Goal: Task Accomplishment & Management: Manage account settings

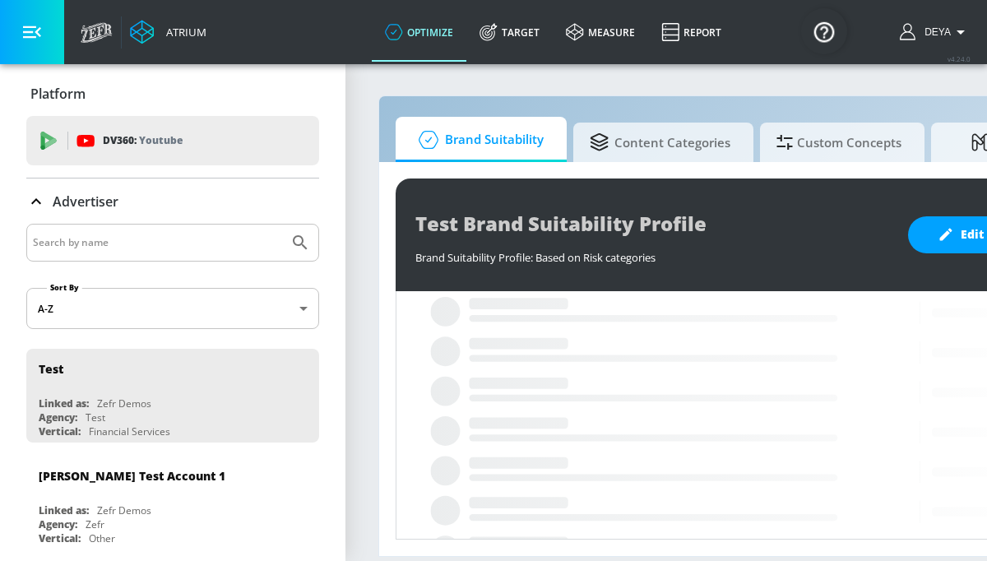
click at [144, 232] on input "Search by name" at bounding box center [157, 242] width 249 height 21
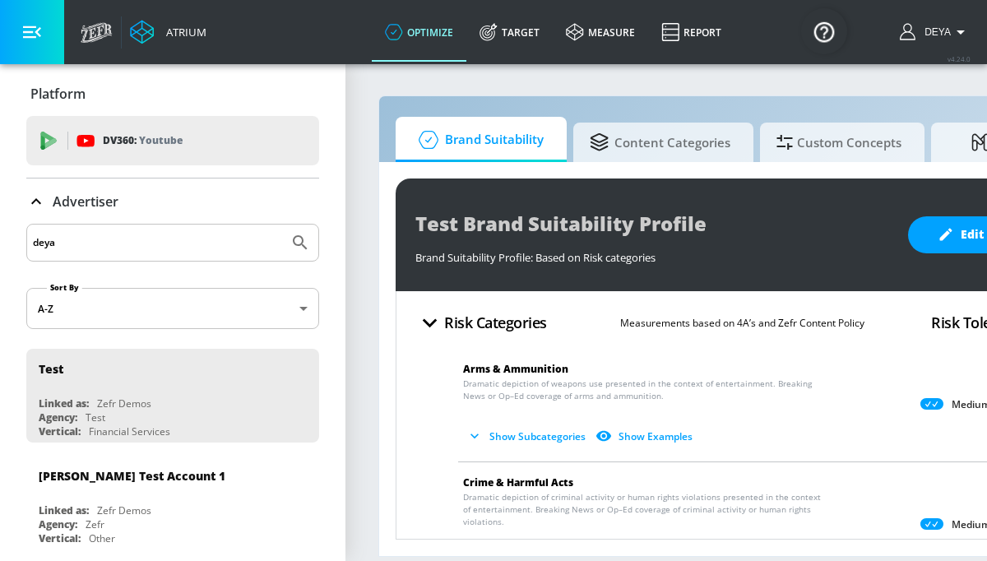
type input "deya"
click at [282, 225] on button "Submit Search" at bounding box center [300, 243] width 36 height 36
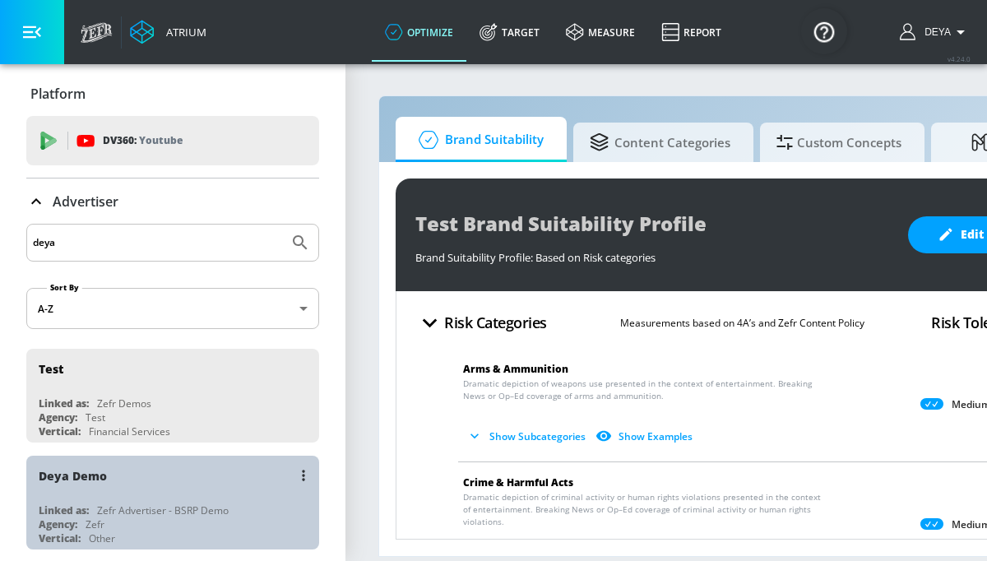
click at [128, 504] on div "Zefr Advertiser - BSRP Demo" at bounding box center [163, 510] width 132 height 14
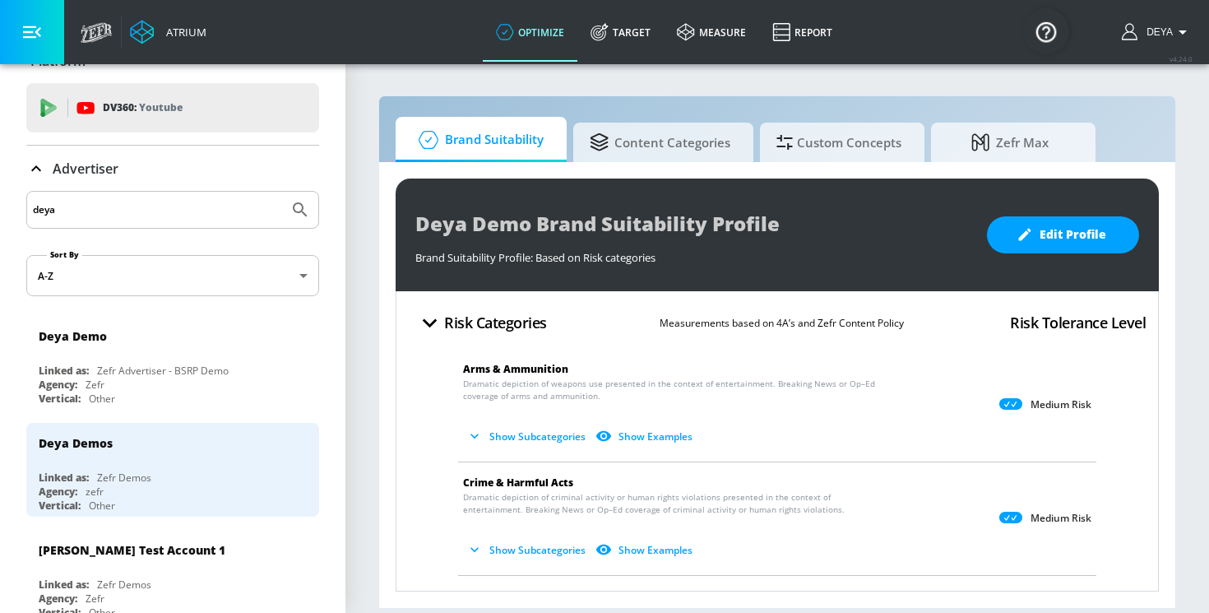
scroll to position [66, 0]
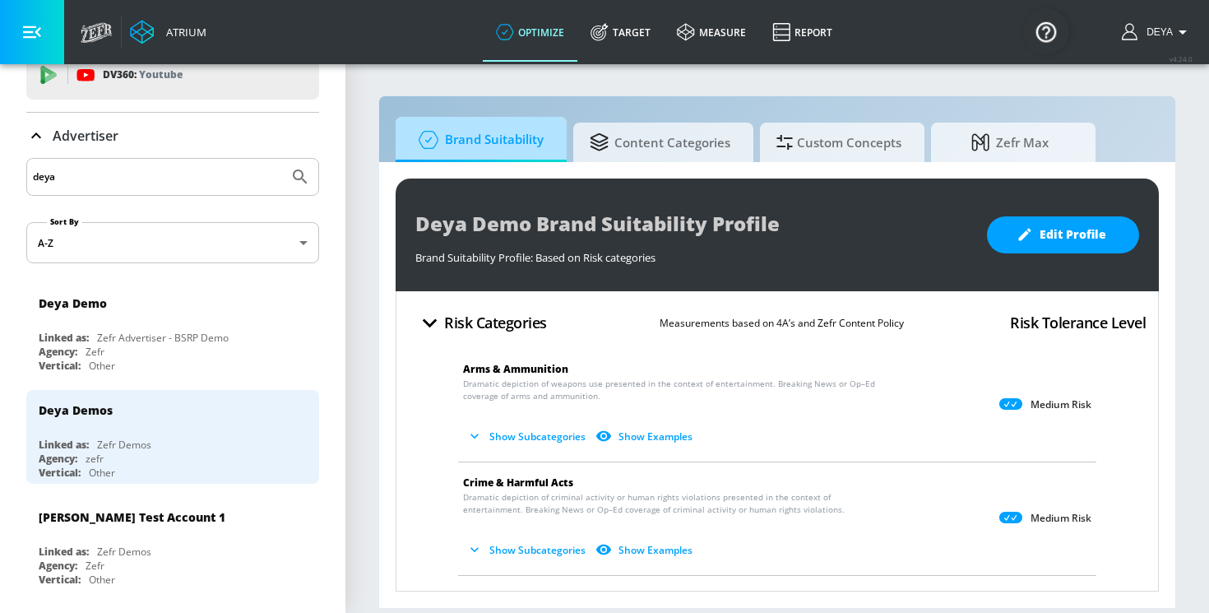
click at [527, 142] on span "Brand Suitability" at bounding box center [478, 139] width 132 height 39
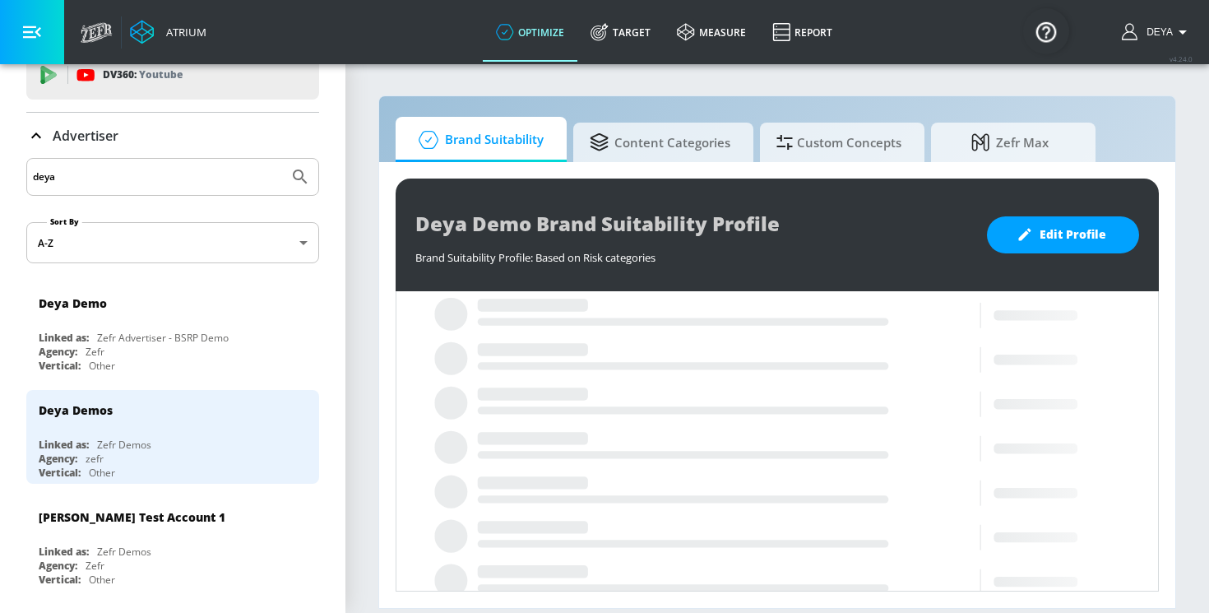
click at [986, 123] on section "Brand Suitability Content Categories Custom Concepts Zefr Max Deya Demo Brand S…" at bounding box center [777, 338] width 864 height 550
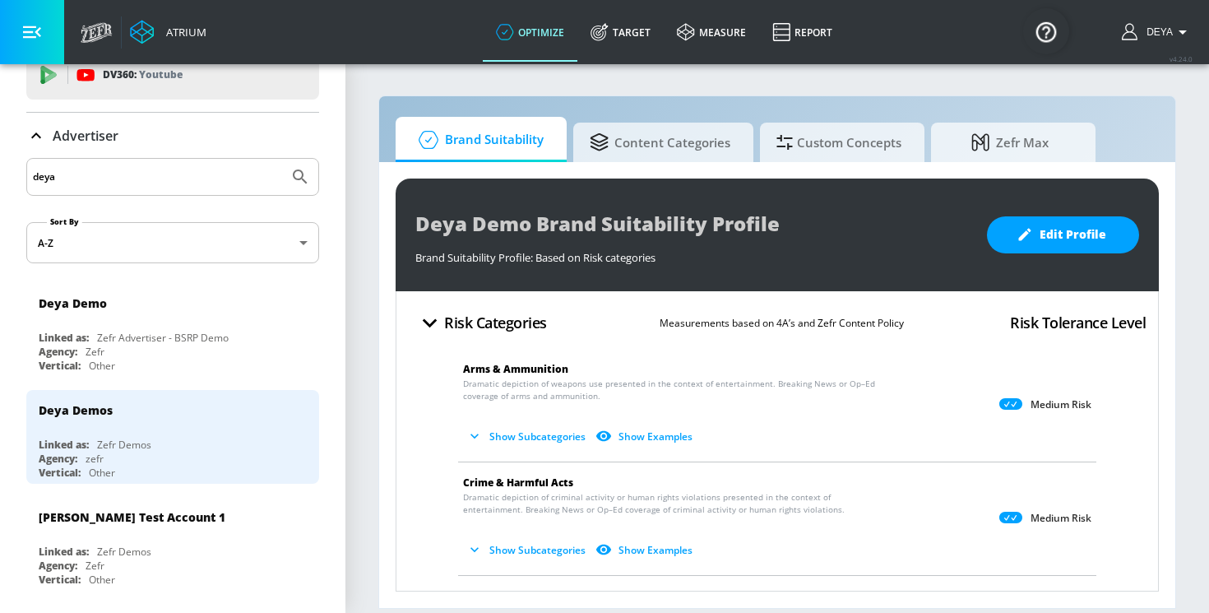
click at [757, 362] on span "Arms & Ammunition" at bounding box center [764, 368] width 602 height 17
click at [920, 308] on div "Risk Categories Measurements based on 4A’s and Zefr Content Policy Risk Toleran…" at bounding box center [777, 323] width 737 height 39
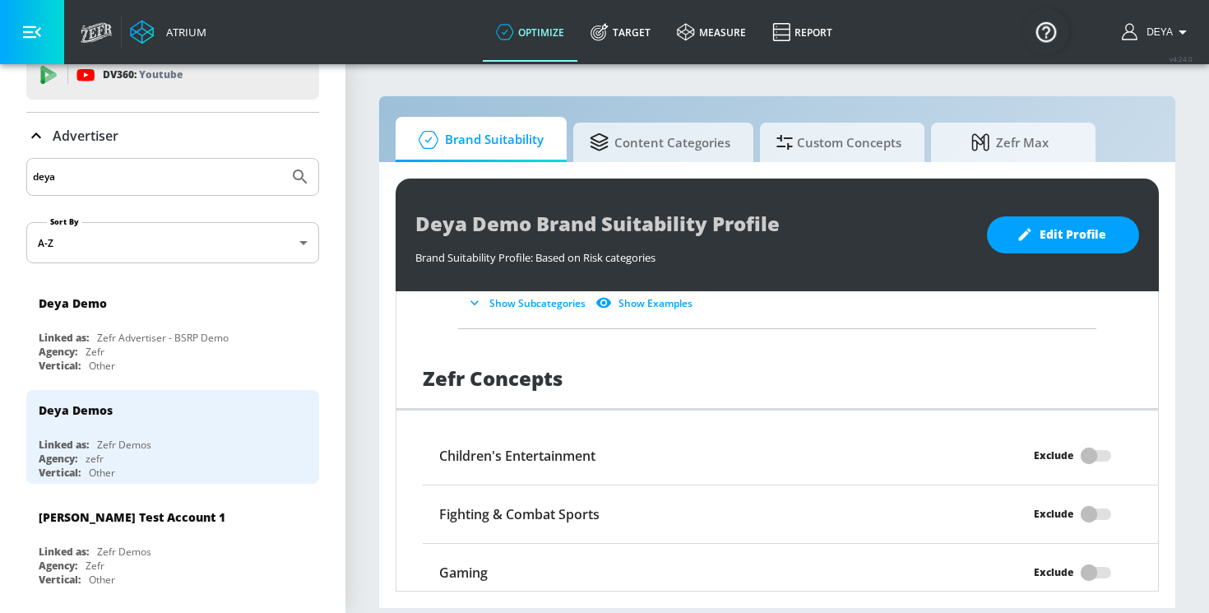
scroll to position [1415, 0]
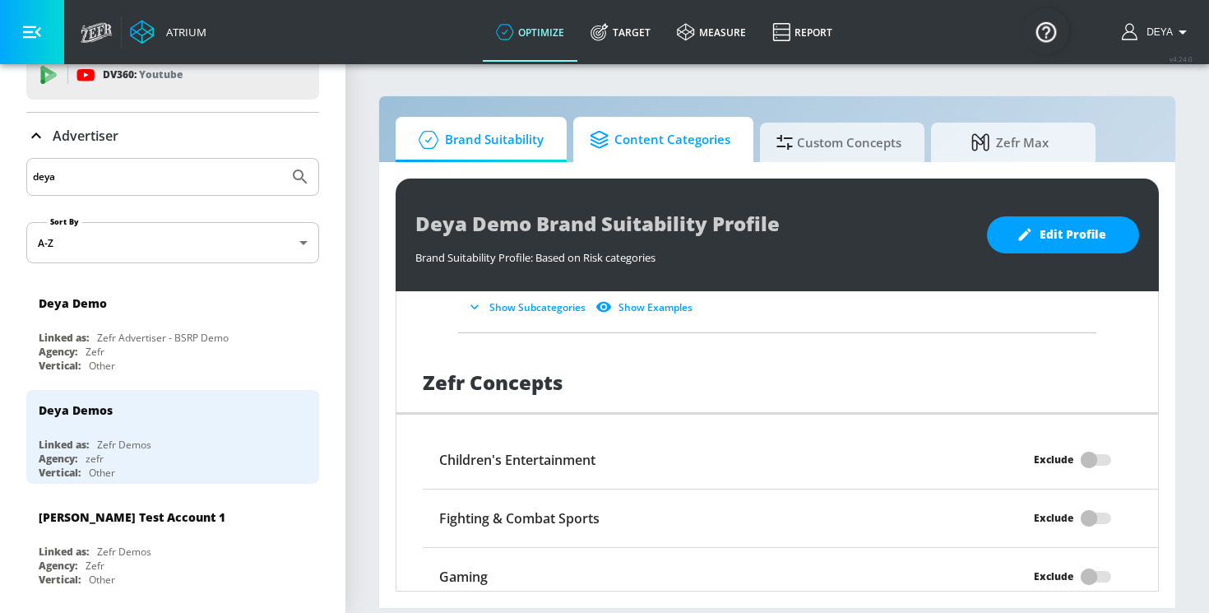
click at [689, 144] on span "Content Categories" at bounding box center [660, 139] width 141 height 39
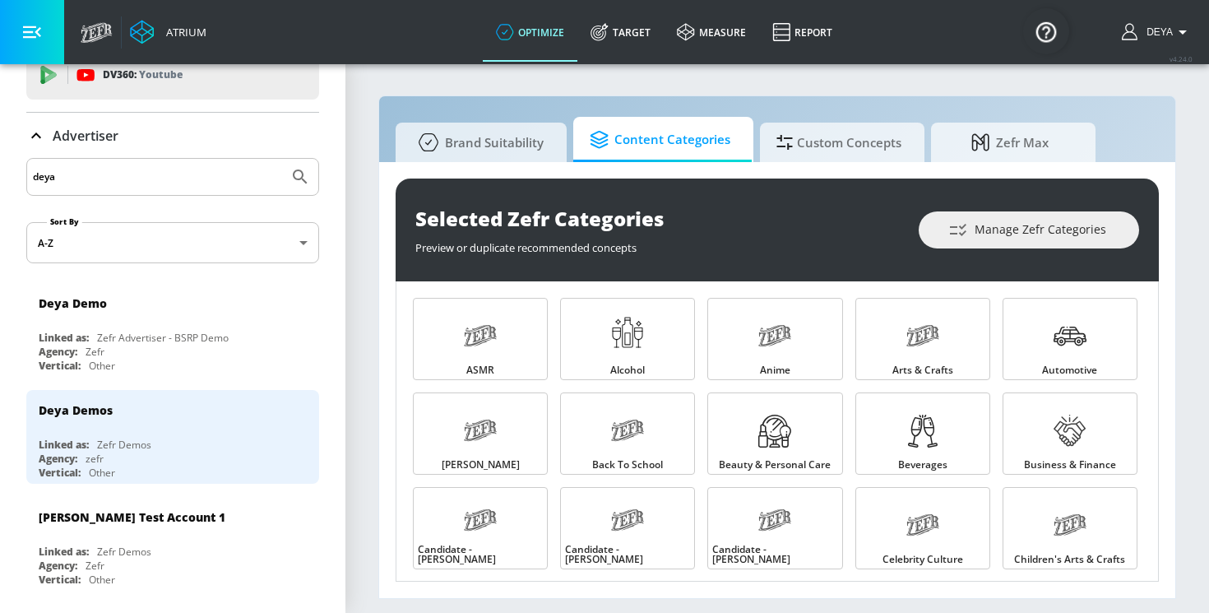
click at [986, 252] on section "Brand Suitability Content Categories Custom Concepts Zefr Max Selected Zefr Cat…" at bounding box center [777, 338] width 864 height 550
click at [986, 269] on div "Selected Zefr Categories Preview or duplicate recommended concepts Manage Zefr …" at bounding box center [777, 380] width 796 height 436
click at [788, 442] on icon at bounding box center [774, 431] width 33 height 33
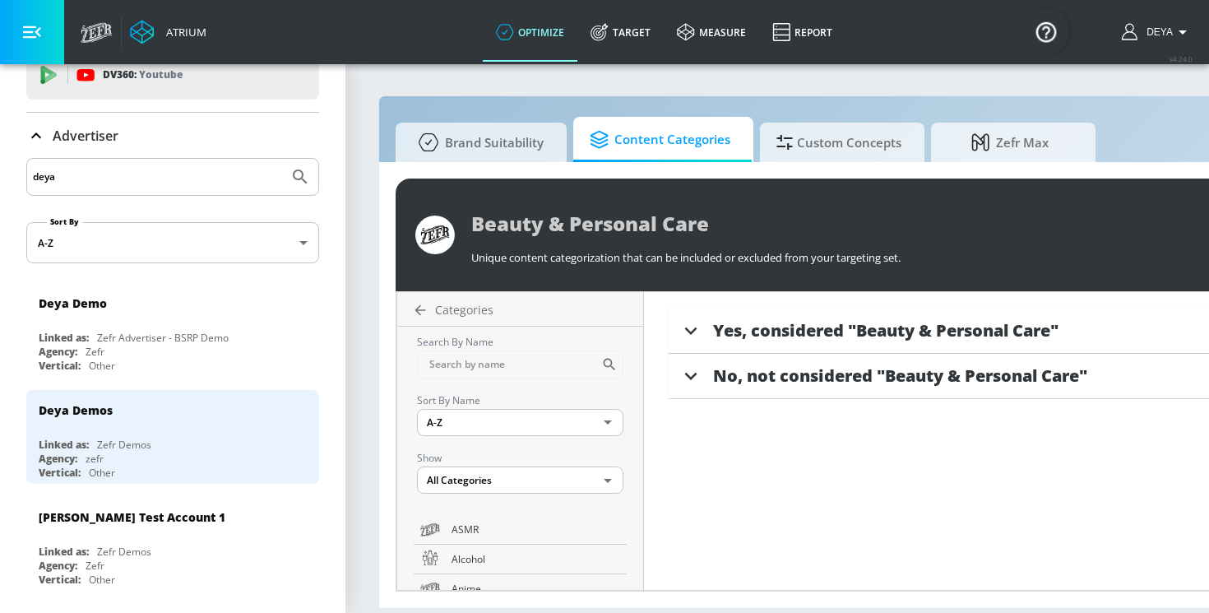
click at [828, 329] on span "Yes, considered "Beauty & Personal Care"" at bounding box center [885, 330] width 345 height 22
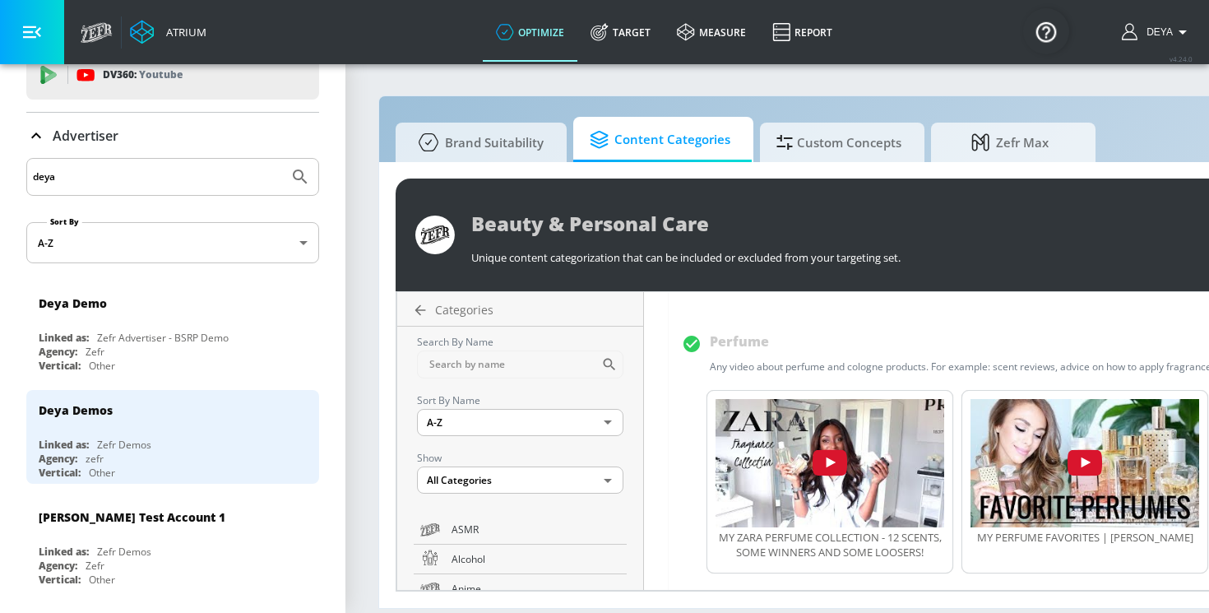
scroll to position [888, 0]
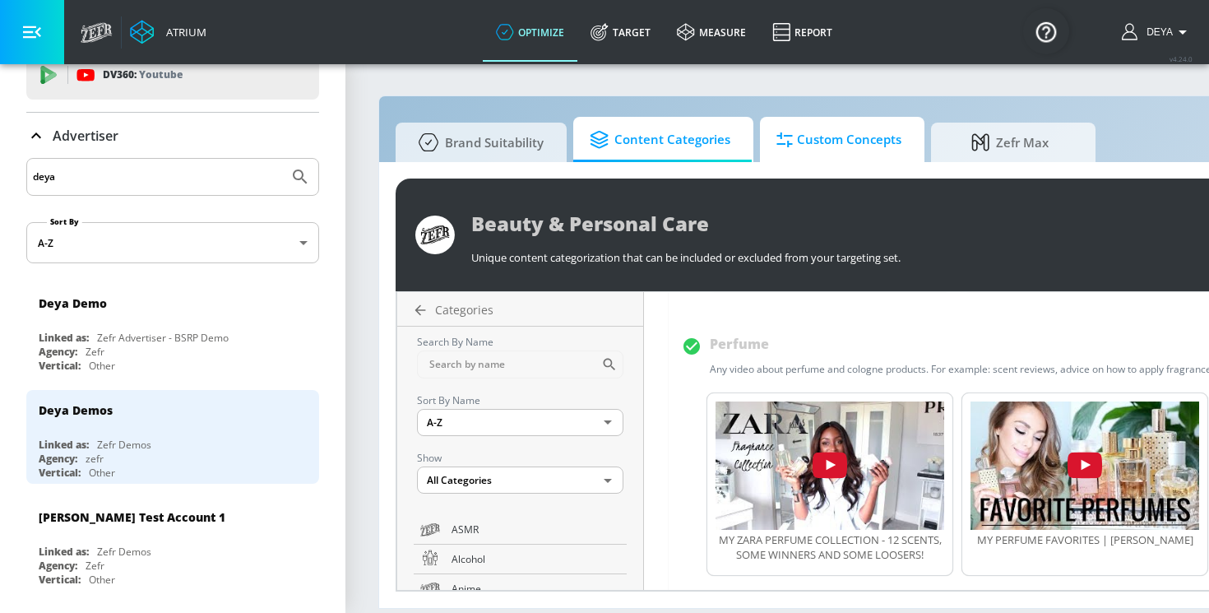
click at [865, 124] on span "Custom Concepts" at bounding box center [839, 139] width 125 height 39
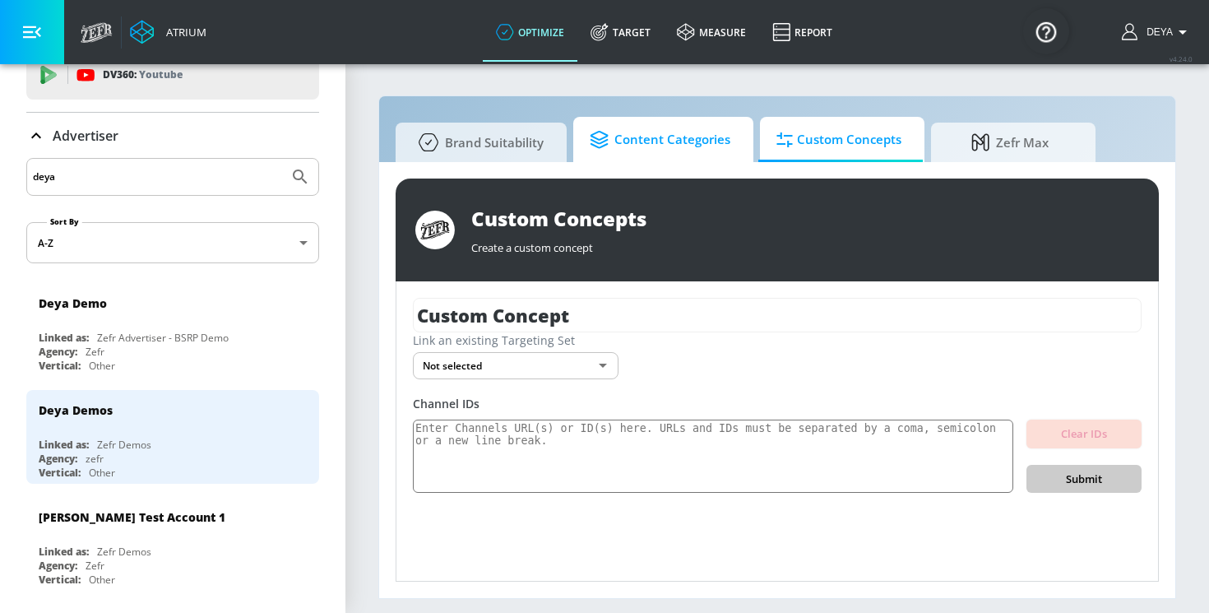
click at [693, 145] on span "Content Categories" at bounding box center [660, 139] width 141 height 39
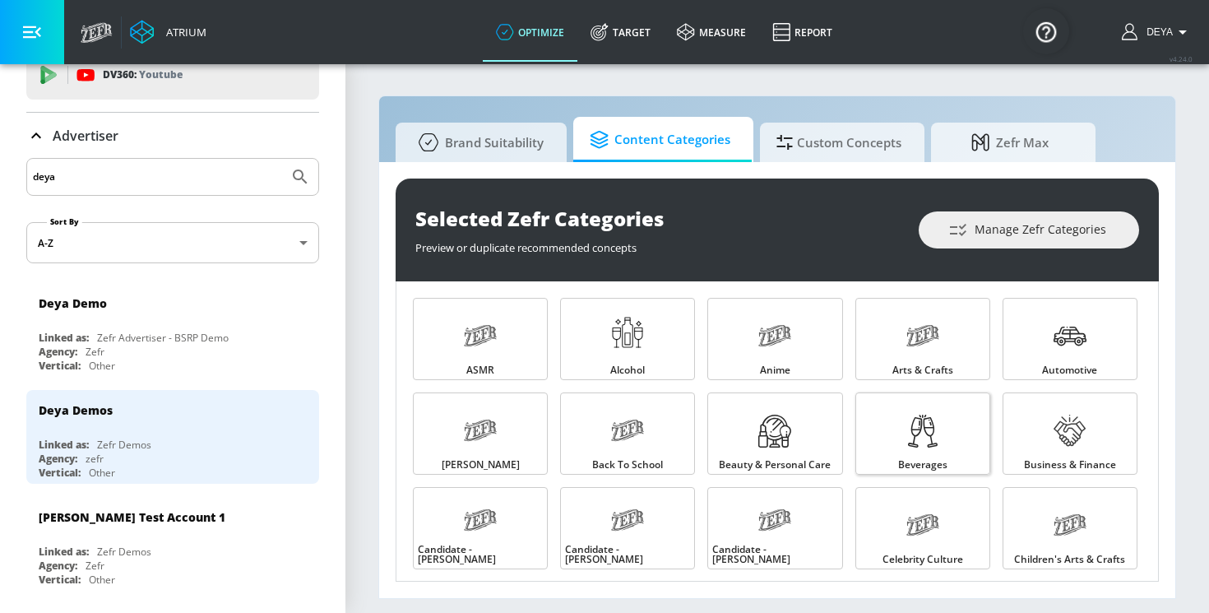
click at [910, 444] on icon at bounding box center [922, 431] width 33 height 33
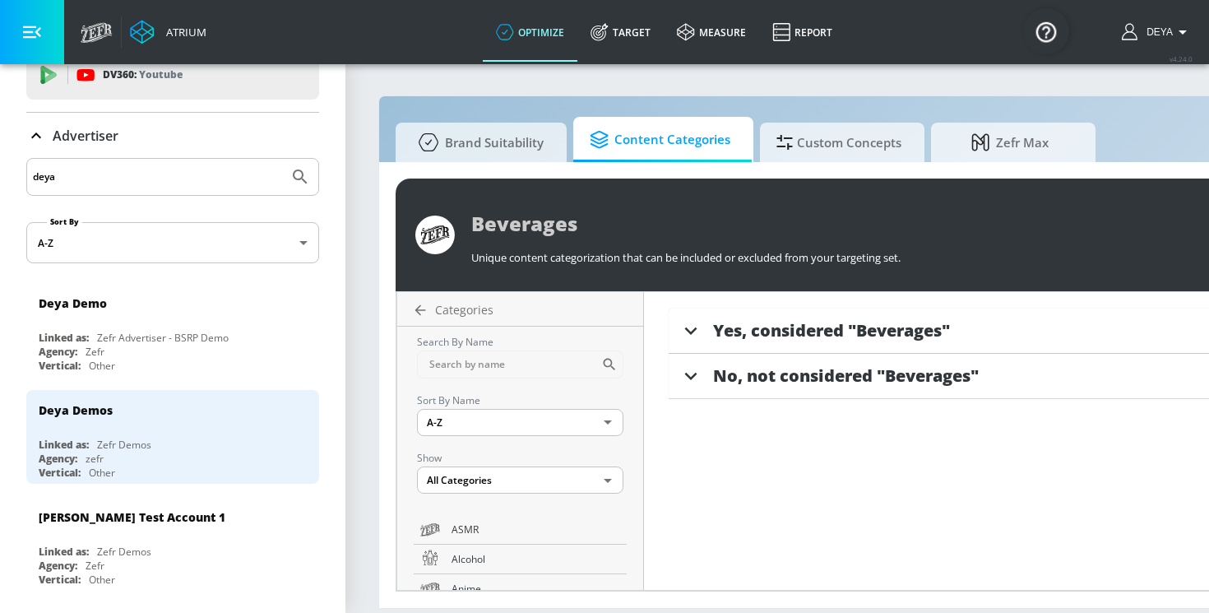
click at [900, 334] on span "Yes, considered "Beverages"" at bounding box center [831, 330] width 237 height 22
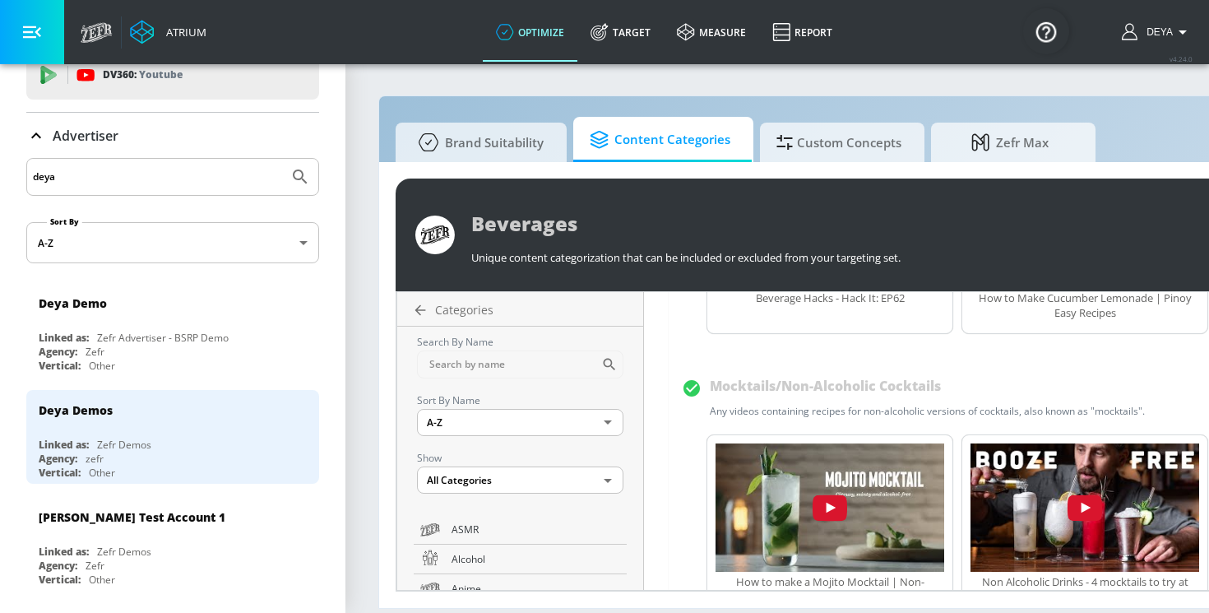
scroll to position [296, 0]
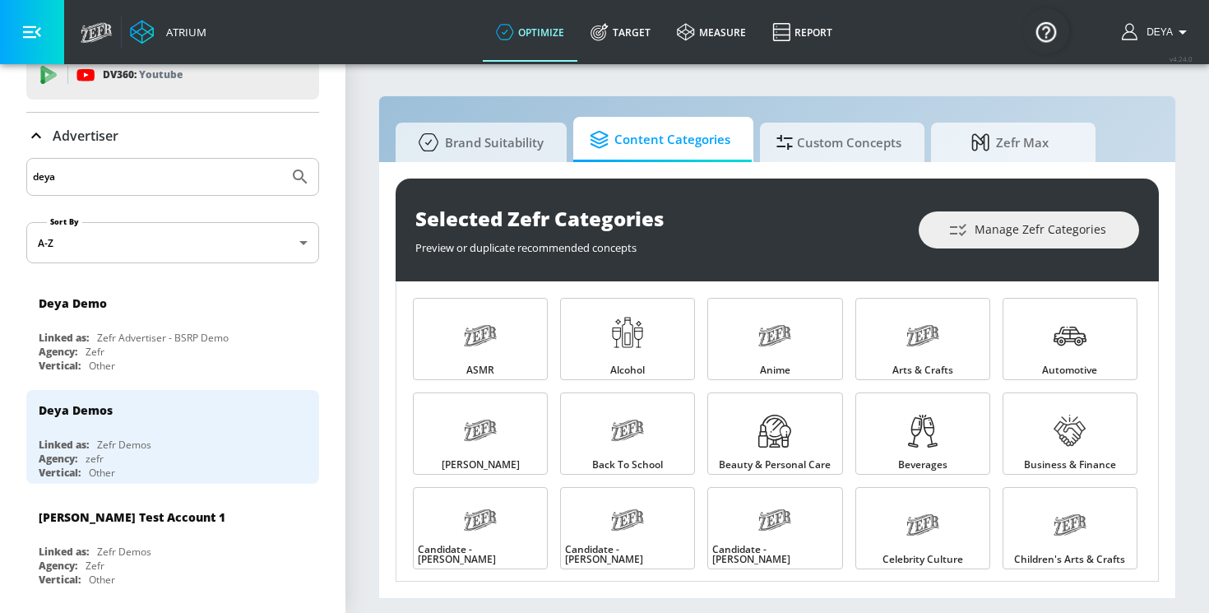
click at [986, 377] on div "Selected Zefr Categories Preview or duplicate recommended concepts Manage Zefr …" at bounding box center [777, 380] width 796 height 436
click at [986, 140] on span "Zefr Max" at bounding box center [1010, 139] width 125 height 39
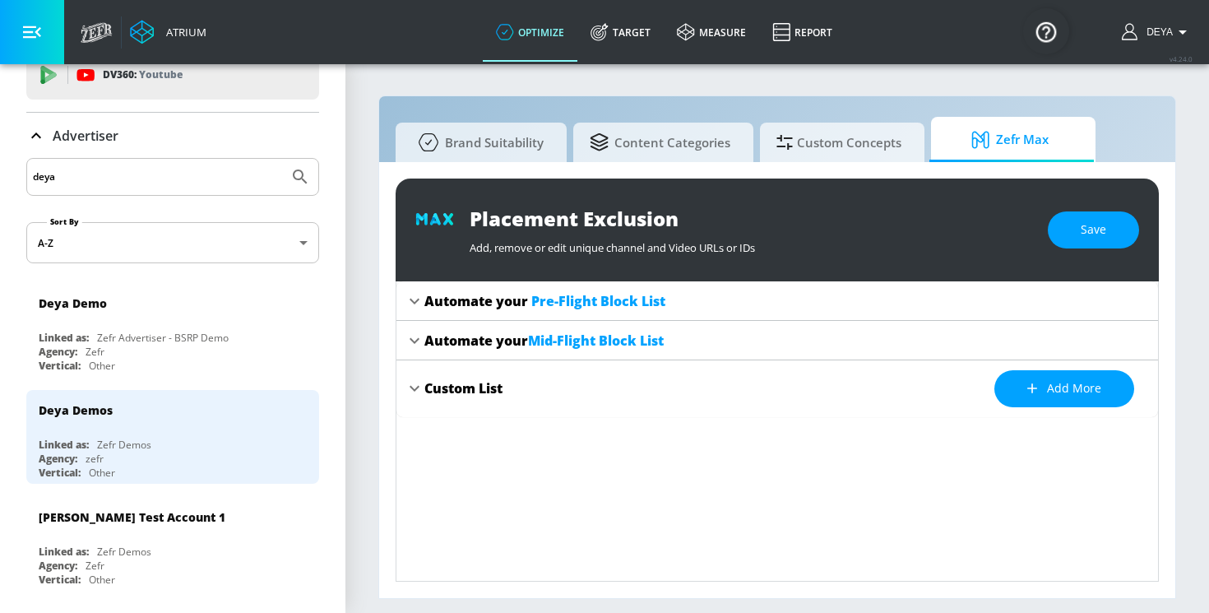
click at [582, 349] on span "Mid-Flight Block List" at bounding box center [596, 341] width 136 height 18
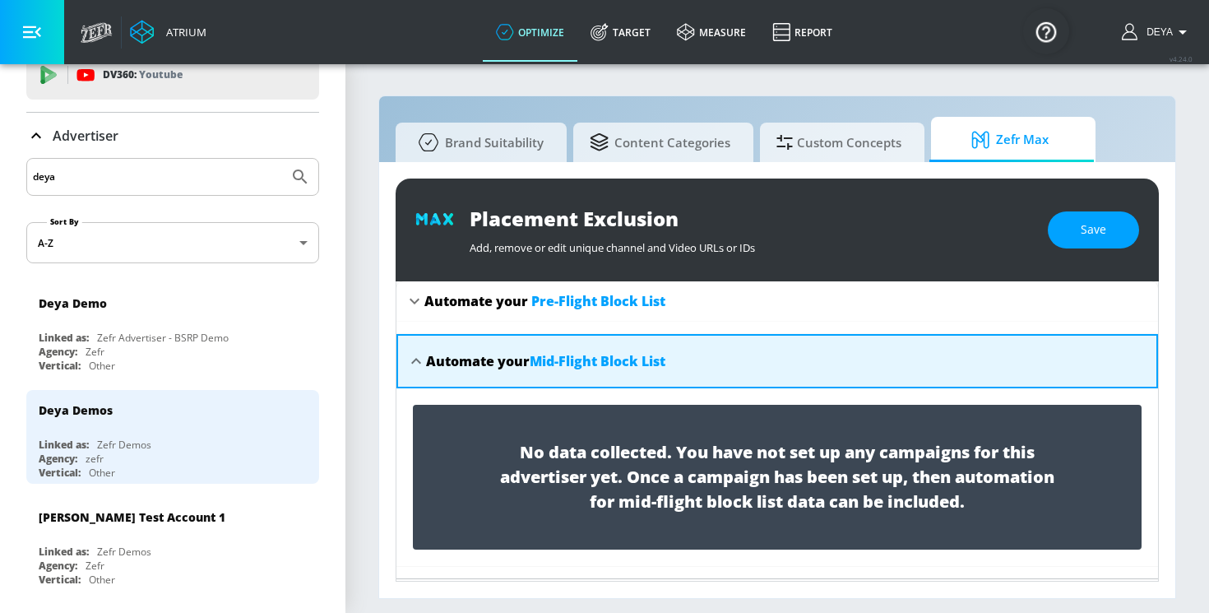
click at [594, 306] on span "Pre-Flight Block List" at bounding box center [598, 301] width 134 height 18
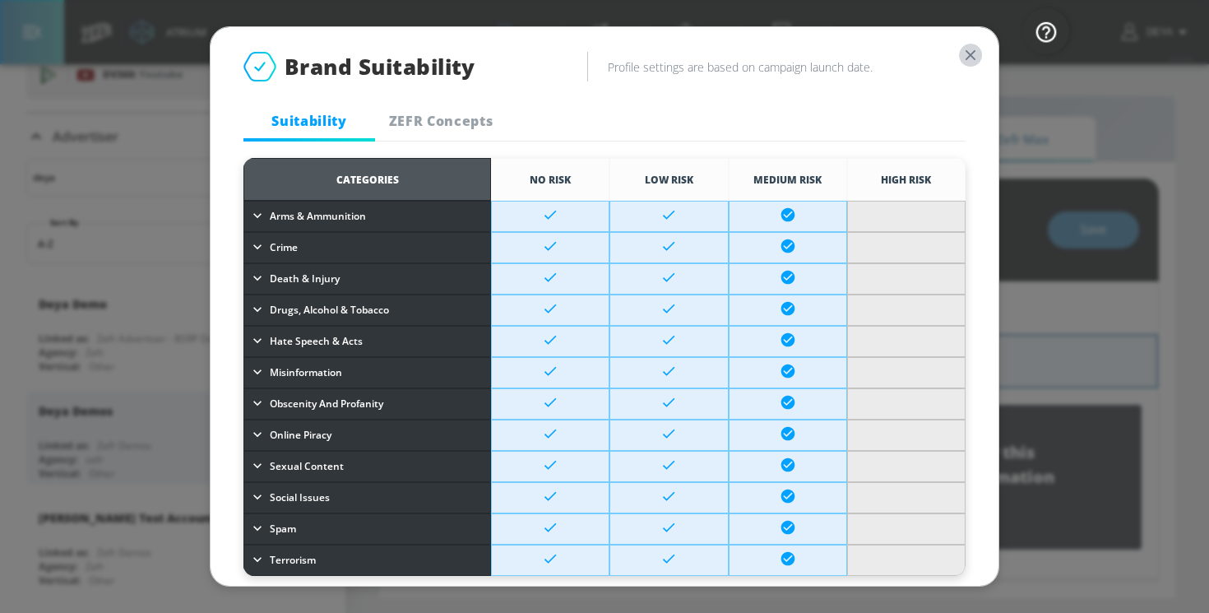
click at [971, 49] on icon "button" at bounding box center [971, 55] width 18 height 18
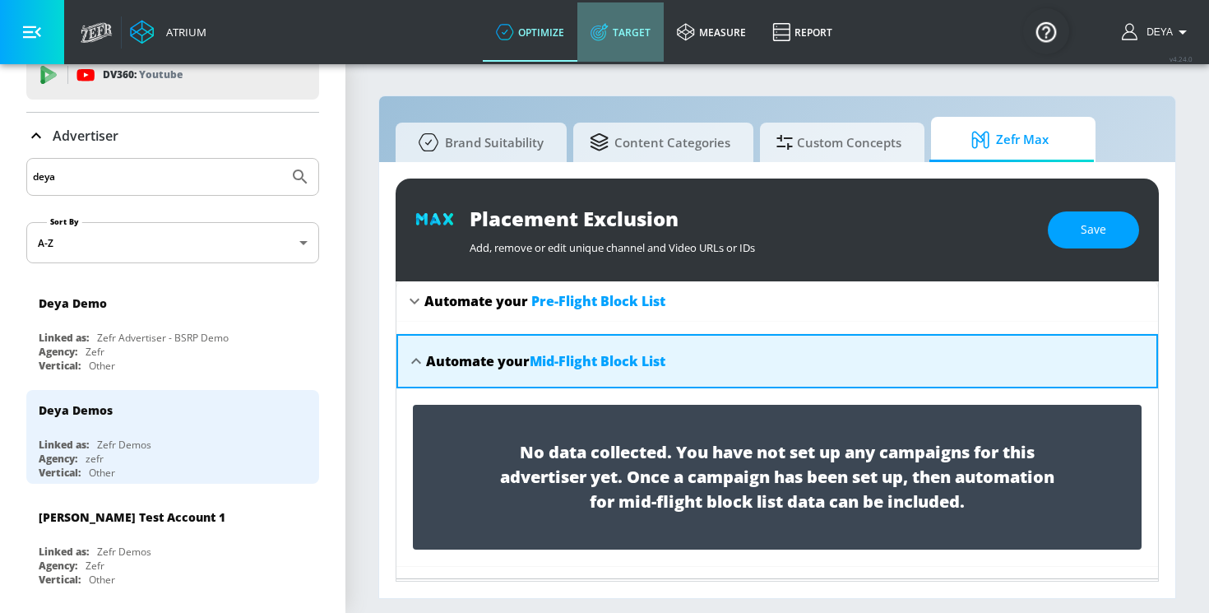
click at [632, 45] on link "Target" at bounding box center [620, 31] width 86 height 59
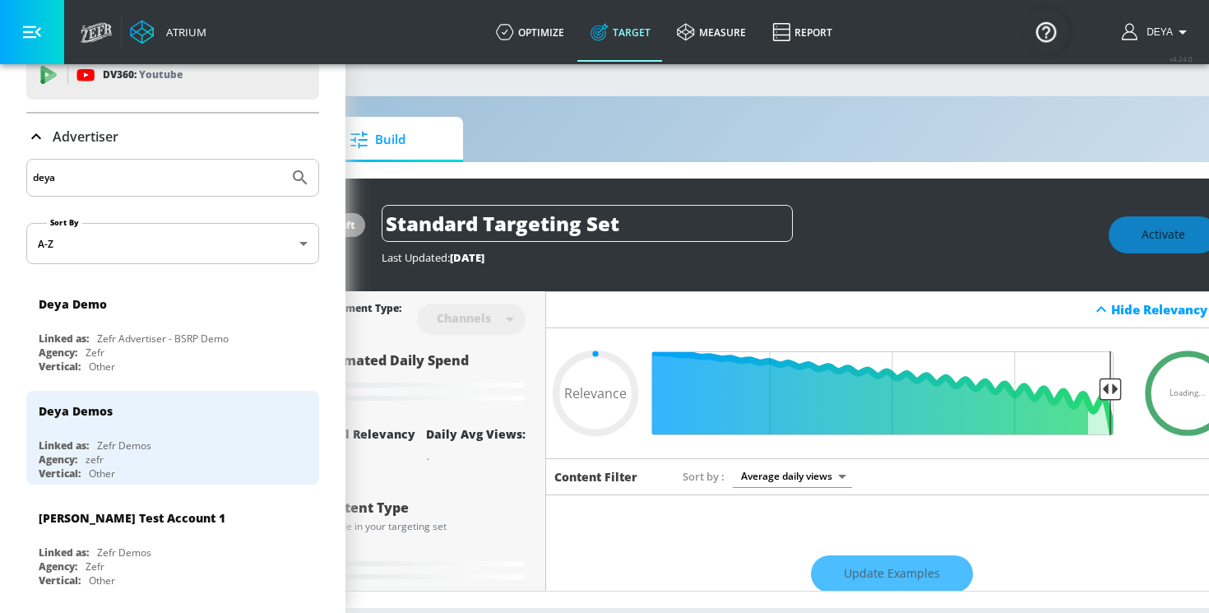
type input "0.44"
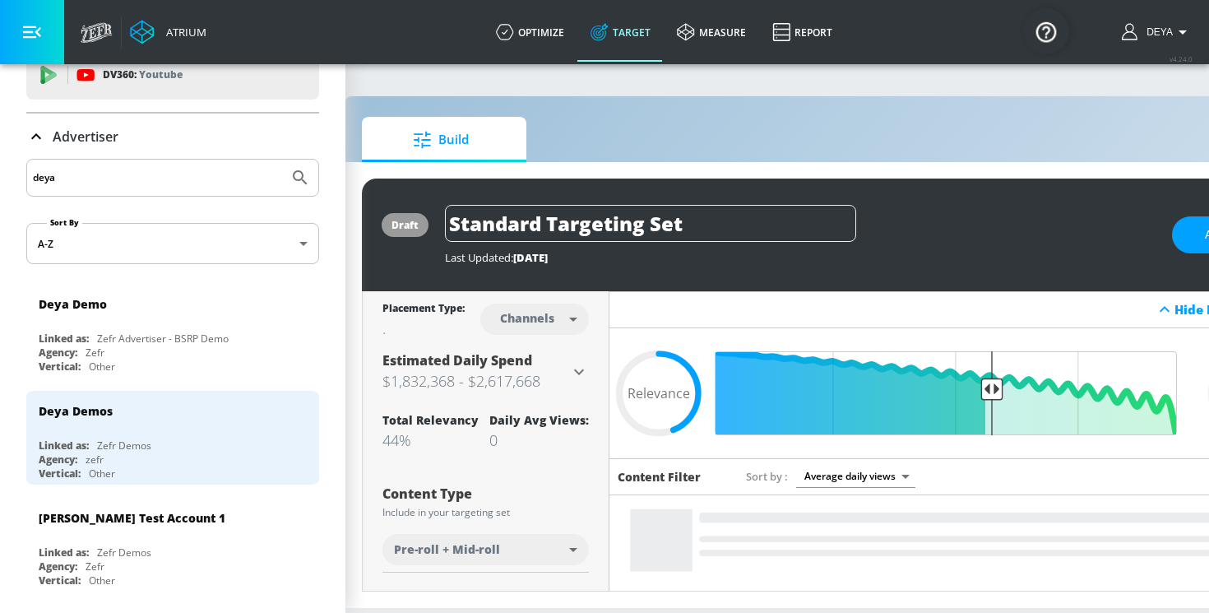
scroll to position [0, 33]
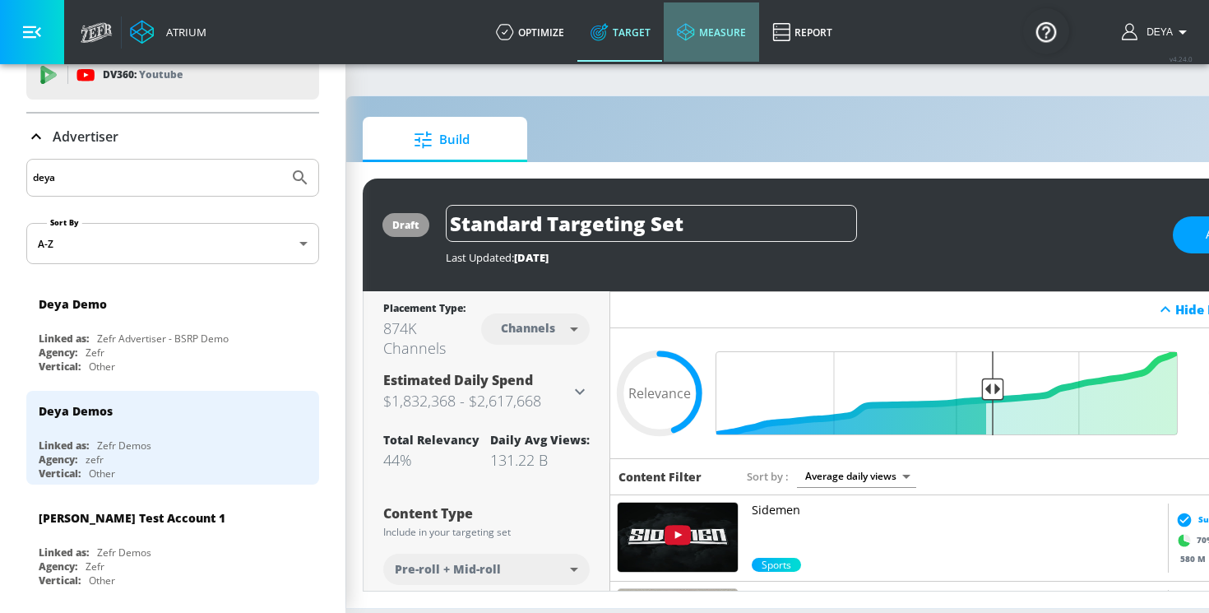
click at [716, 32] on link "measure" at bounding box center [711, 31] width 95 height 59
